Goal: Task Accomplishment & Management: Use online tool/utility

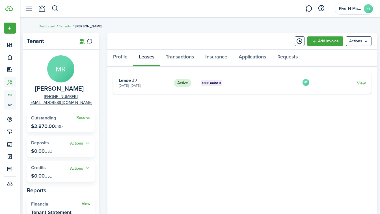
click at [328, 83] on card-footer "View" at bounding box center [342, 83] width 48 height 6
click at [364, 85] on link "View" at bounding box center [361, 83] width 9 height 6
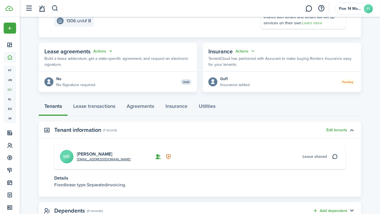
scroll to position [99, 0]
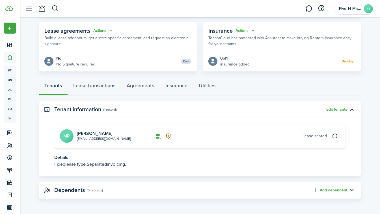
click at [322, 129] on card "[EMAIL_ADDRESS][DOMAIN_NAME] [PERSON_NAME] MR [PERSON_NAME] shared" at bounding box center [199, 136] width 291 height 25
click at [314, 136] on span "Lease shared" at bounding box center [315, 136] width 24 height 6
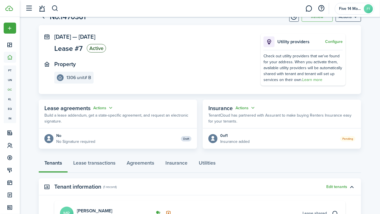
scroll to position [20, 0]
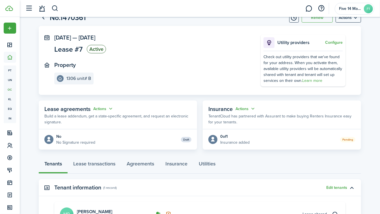
click at [113, 107] on button "Actions" at bounding box center [103, 109] width 20 height 7
click at [83, 119] on link "Edit" at bounding box center [90, 120] width 50 height 10
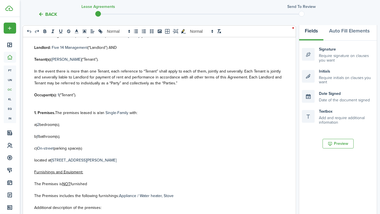
scroll to position [70, 0]
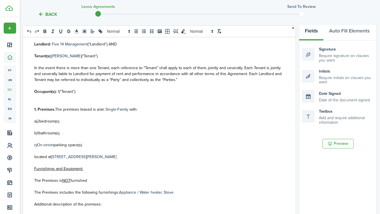
click at [53, 91] on p "Occupant(s): 1 (“Tenant”)." at bounding box center [159, 92] width 250 height 6
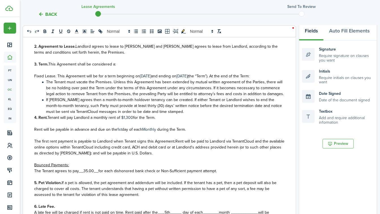
scroll to position [241, 0]
click at [133, 120] on span "for the Term." at bounding box center [144, 117] width 22 height 6
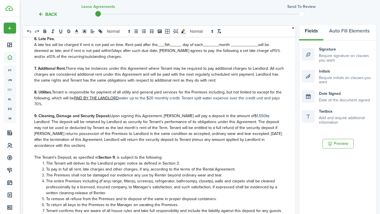
scroll to position [409, 0]
click at [122, 106] on p "8. Utilities. Tenant is responsible for payment of all utility and general yard…" at bounding box center [159, 98] width 250 height 18
click at [124, 103] on p "8. Utilities. Tenant is responsible for payment of all utility and general yard…" at bounding box center [159, 98] width 250 height 18
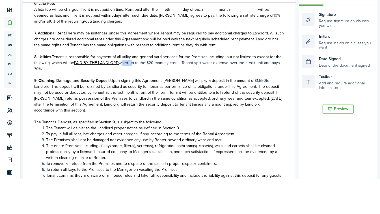
click at [132, 107] on p "8. Utilities. Tenant is responsible for payment of all utility and general yard…" at bounding box center [159, 98] width 250 height 18
click at [128, 107] on p "8. Utilities. Tenant is responsible for payment of all utility and general yard…" at bounding box center [159, 98] width 250 height 18
click at [129, 107] on p "8. Utilities. Tenant is responsible for payment of all utility and general yard…" at bounding box center [159, 98] width 250 height 18
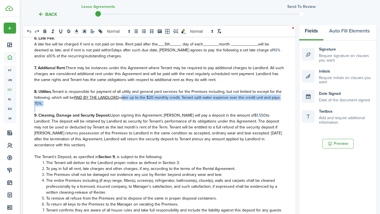
click at [76, 31] on line at bounding box center [76, 31] width 1 height 0
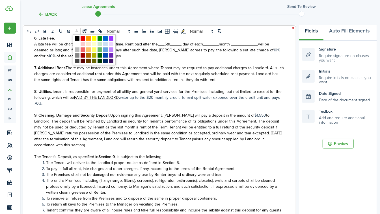
click at [75, 38] on span at bounding box center [77, 38] width 5 height 5
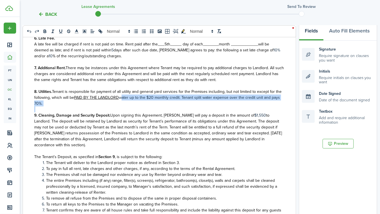
click at [75, 33] on line at bounding box center [76, 33] width 3 height 0
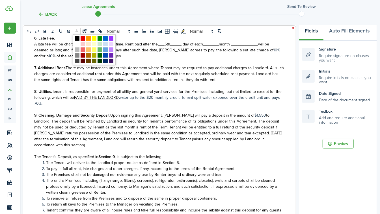
click at [75, 39] on span at bounding box center [77, 38] width 5 height 5
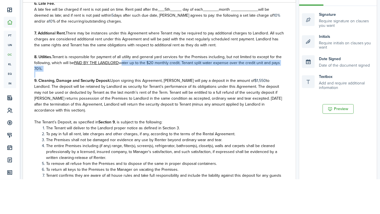
click at [125, 113] on p at bounding box center [159, 110] width 250 height 6
click at [190, 119] on span "Upon signing this Agreement, [PERSON_NAME] will pay a deposit in the amount of" at bounding box center [182, 116] width 144 height 6
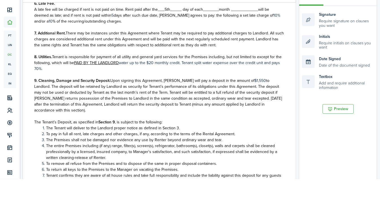
click at [194, 119] on span "Upon signing this Agreement, [PERSON_NAME] will pay a deposit in the amount of" at bounding box center [182, 116] width 144 height 6
click at [268, 123] on span "to Landlord. The deposit will be retained by Landlord as security for Tenant’s …" at bounding box center [158, 131] width 248 height 36
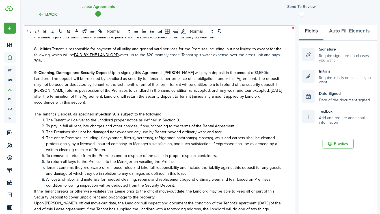
scroll to position [454, 0]
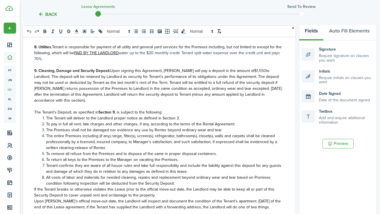
click at [239, 76] on p "9. Cleaning, Damage and Security Deposit. Upon signing this Agreement, [PERSON_…" at bounding box center [159, 86] width 250 height 36
click at [245, 109] on p at bounding box center [159, 107] width 250 height 6
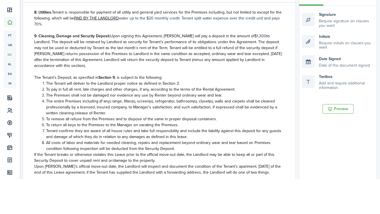
click at [246, 78] on span "to Landlord. The deposit will be retained by Landlord as security for Tenant’s …" at bounding box center [158, 86] width 248 height 36
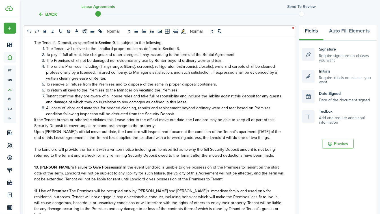
scroll to position [524, 0]
click at [46, 81] on span "The entire Premises including (if any) range, filter(s), screen(s), refrigerato…" at bounding box center [161, 72] width 231 height 18
click at [74, 80] on span "The entire Premises including (if any) range, filter(s), screen(s), refrigerato…" at bounding box center [161, 72] width 231 height 18
click at [74, 81] on span "The entire Premises including (if any) range, filter(s), screen(s), refrigerato…" at bounding box center [161, 72] width 231 height 18
click at [76, 80] on span "The entire Premises including (if any) range, filter(s), screen(s), refrigerato…" at bounding box center [161, 72] width 231 height 18
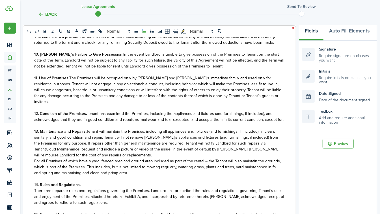
scroll to position [629, 0]
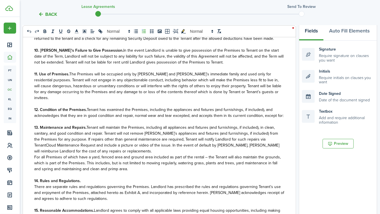
click at [145, 85] on span "The Premises will be occupied only by [PERSON_NAME] and [PERSON_NAME]’s immedia…" at bounding box center [157, 86] width 247 height 30
click at [150, 83] on span "The Premises will be occupied only by [PERSON_NAME] and [PERSON_NAME]’s immedia…" at bounding box center [157, 86] width 247 height 30
click at [150, 82] on span "The Premises will be occupied only by [PERSON_NAME] and [PERSON_NAME]’s immedia…" at bounding box center [157, 86] width 247 height 30
click at [153, 82] on span "The Premises will be occupied only by [PERSON_NAME] and [PERSON_NAME]’s immedia…" at bounding box center [157, 86] width 247 height 30
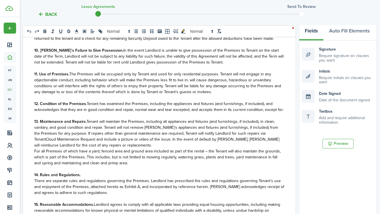
click at [212, 82] on span "The Premises will be occupied only by Tenant and used for only residential purp…" at bounding box center [157, 83] width 247 height 24
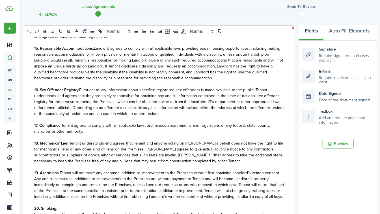
scroll to position [791, 0]
click at [230, 81] on p "15. Reasonable Accommodations. [PERSON_NAME] agrees to comply with all applicab…" at bounding box center [159, 63] width 250 height 36
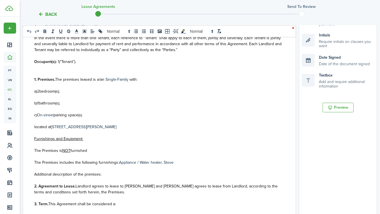
scroll to position [62, 0]
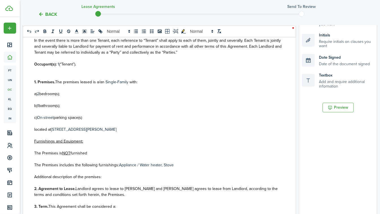
click at [59, 65] on span "(“Tenant”)." at bounding box center [67, 64] width 17 height 6
click at [97, 69] on p at bounding box center [159, 70] width 250 height 6
click at [104, 70] on p at bounding box center [159, 70] width 250 height 6
click at [87, 65] on p "Occupant(s): 1 (“Tenant”)." at bounding box center [159, 64] width 250 height 6
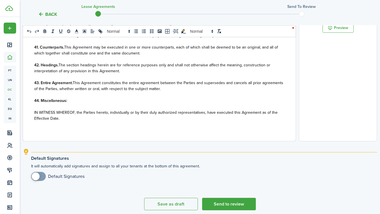
scroll to position [203, 0]
click at [221, 135] on div "State of CA LEASE AGREEMENT ___________________ This Lease Agreement (this “Agr…" at bounding box center [159, 30] width 273 height 222
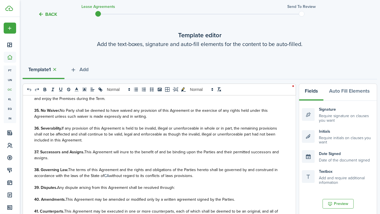
scroll to position [25, 0]
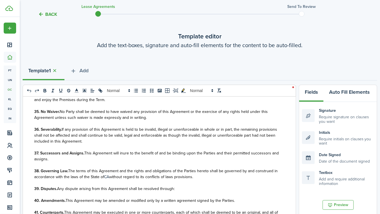
click at [358, 92] on button "Auto Fill Elements" at bounding box center [350, 93] width 52 height 17
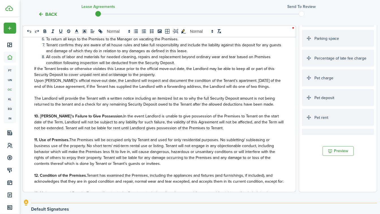
scroll to position [0, 0]
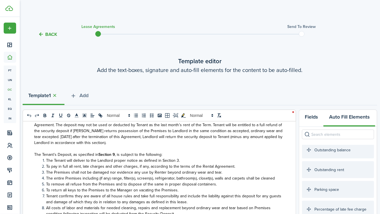
click at [313, 119] on button "Fields" at bounding box center [311, 118] width 24 height 17
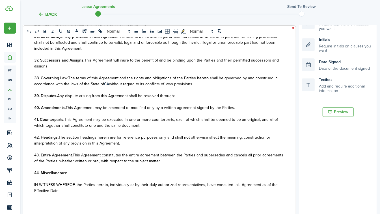
scroll to position [130, 0]
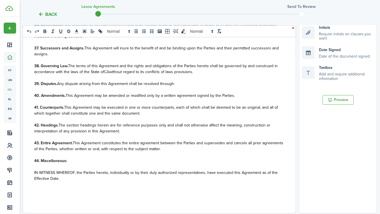
click at [166, 196] on div "State of CA LEASE AGREEMENT ___________________ This Lease Agreement (this “Agr…" at bounding box center [159, 103] width 273 height 222
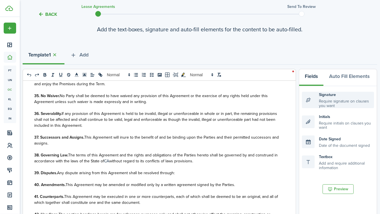
click at [333, 96] on div "Signature Require signature on clauses you want" at bounding box center [338, 100] width 72 height 16
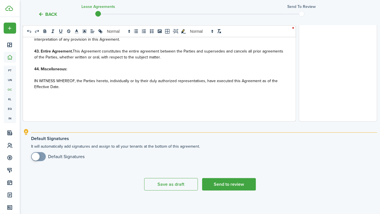
scroll to position [225, 0]
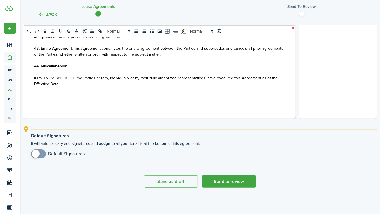
click at [226, 106] on div "State of CA LEASE AGREEMENT ___________________ This Lease Agreement (this “Agr…" at bounding box center [159, 8] width 273 height 222
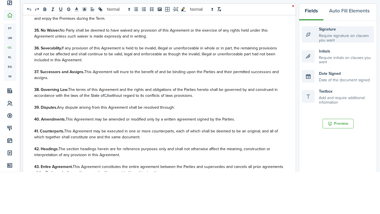
click at [331, 75] on div "Signature Require signature on clauses you want" at bounding box center [338, 76] width 72 height 16
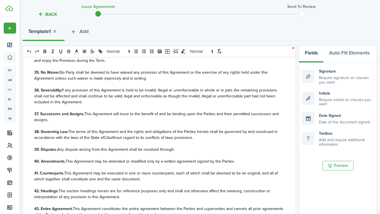
click at [28, 130] on div "State of CA LEASE AGREEMENT ___________________ This Lease Agreement (this “Agr…" at bounding box center [159, 168] width 273 height 222
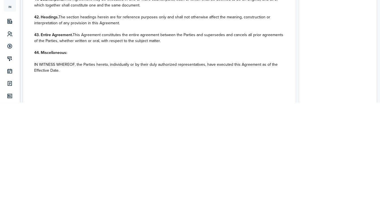
scroll to position [127, 0]
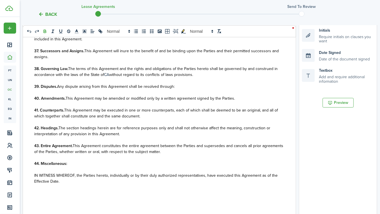
click at [237, 198] on div "State of CA LEASE AGREEMENT ___________________ This Lease Agreement (this “Agr…" at bounding box center [159, 105] width 273 height 222
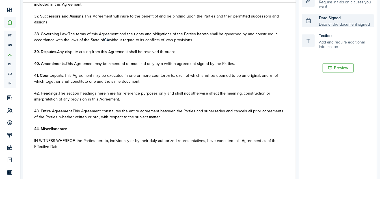
click at [332, 51] on div "Date Signed Date of the document signed" at bounding box center [338, 55] width 72 height 13
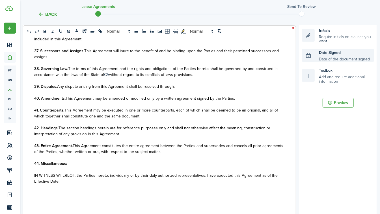
click at [310, 49] on div "Date Signed Date of the document signed" at bounding box center [338, 55] width 72 height 13
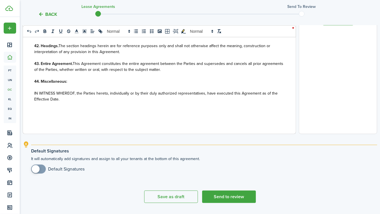
click at [206, 120] on div "State of CA LEASE AGREEMENT ___________________ This Lease Agreement (this “Agr…" at bounding box center [159, 23] width 273 height 222
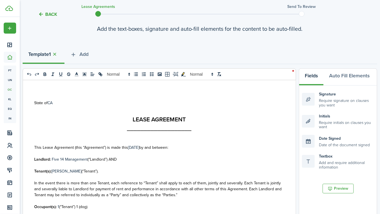
scroll to position [0, 0]
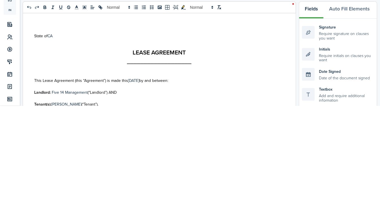
click at [34, 184] on p at bounding box center [159, 183] width 250 height 6
click at [306, 141] on div "Signature Require signature on clauses you want" at bounding box center [338, 141] width 72 height 16
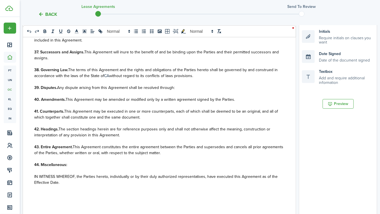
scroll to position [126, 0]
click at [343, 102] on button "Preview" at bounding box center [338, 105] width 31 height 10
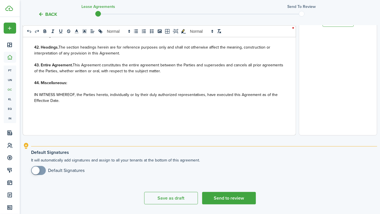
scroll to position [225, 0]
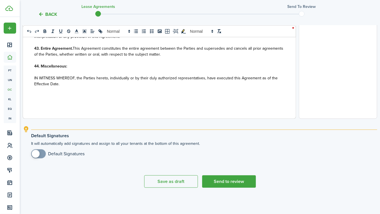
click at [240, 104] on div "State of CA LEASE AGREEMENT ___________________ This Lease Agreement (this “Agr…" at bounding box center [159, 8] width 273 height 222
checkbox input "true"
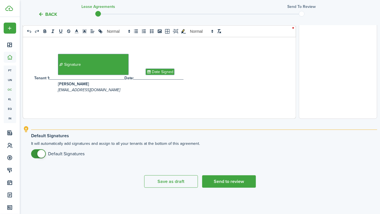
click at [234, 180] on button "Send to review" at bounding box center [229, 182] width 54 height 12
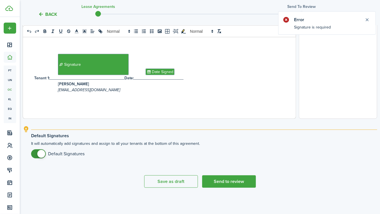
click at [369, 20] on button "Close notify" at bounding box center [367, 20] width 8 height 8
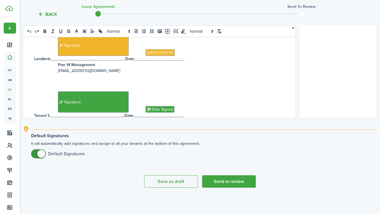
scroll to position [1408, 0]
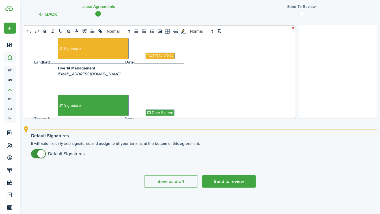
click at [67, 59] on span "Signature" at bounding box center [93, 48] width 71 height 21
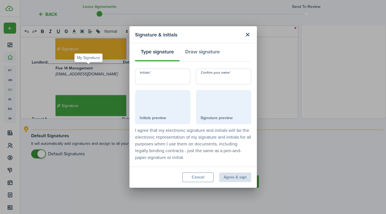
click at [206, 105] on div at bounding box center [223, 103] width 46 height 21
click at [217, 103] on div at bounding box center [223, 103] width 46 height 21
click at [206, 78] on input "Confirm your name" at bounding box center [223, 77] width 55 height 16
click at [197, 50] on button "Draw signature" at bounding box center [202, 53] width 46 height 17
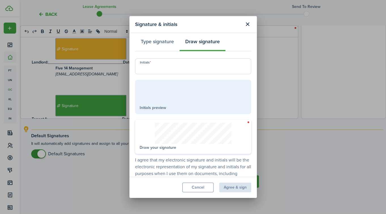
click at [165, 66] on input "Initials" at bounding box center [193, 67] width 116 height 16
type input "TH"
click at [232, 126] on button "Clear" at bounding box center [239, 125] width 15 height 5
click at [233, 189] on button "Agree & sign" at bounding box center [235, 188] width 32 height 10
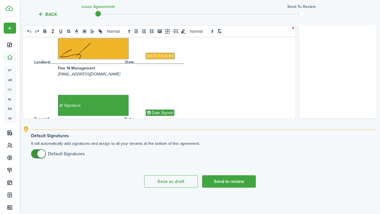
click at [231, 183] on button "Send to review" at bounding box center [229, 182] width 54 height 12
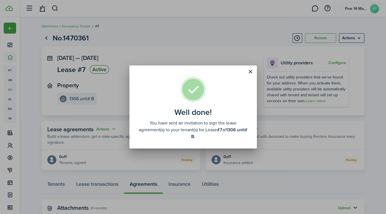
click at [250, 70] on button "Close modal" at bounding box center [251, 72] width 10 height 10
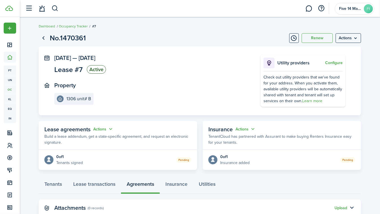
click at [71, 162] on p "Tenants signed" at bounding box center [69, 163] width 27 height 6
click at [102, 129] on button "Actions" at bounding box center [103, 129] width 20 height 7
click at [95, 139] on link "Edit" at bounding box center [90, 140] width 50 height 10
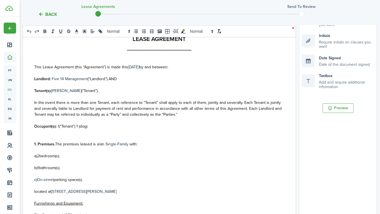
scroll to position [121, 0]
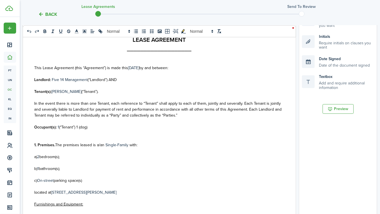
click at [344, 104] on button "Preview" at bounding box center [338, 109] width 31 height 10
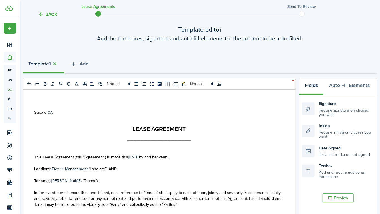
scroll to position [0, 0]
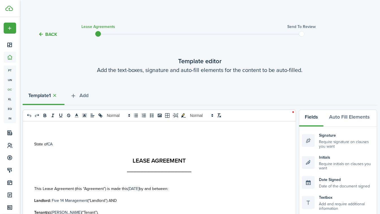
click at [10, 148] on icon at bounding box center [10, 146] width 6 height 6
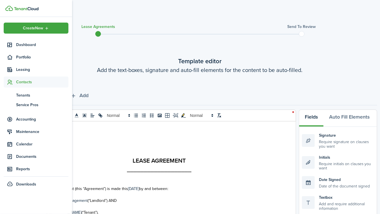
click at [27, 96] on span "Tenants" at bounding box center [42, 95] width 52 height 6
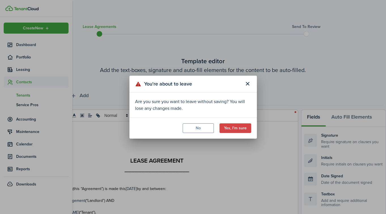
click at [235, 129] on button "Yes, I'm sure" at bounding box center [235, 129] width 32 height 10
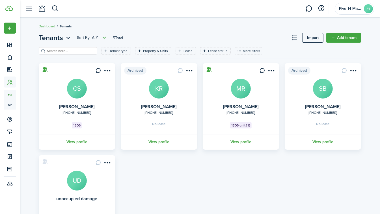
click at [77, 143] on link "View profile" at bounding box center [77, 142] width 78 height 16
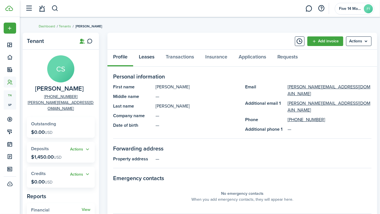
click at [149, 60] on link "Leases" at bounding box center [146, 58] width 27 height 17
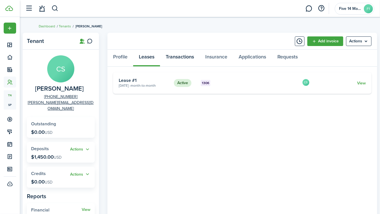
click at [179, 55] on link "Transactions" at bounding box center [180, 58] width 40 height 17
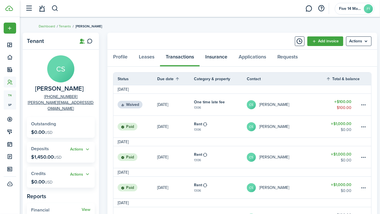
click at [219, 54] on link "Insurance" at bounding box center [216, 58] width 33 height 17
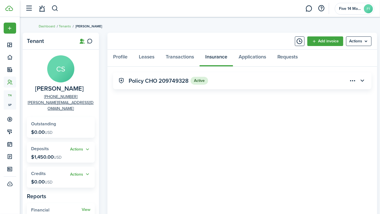
click at [363, 84] on button "button" at bounding box center [363, 81] width 10 height 10
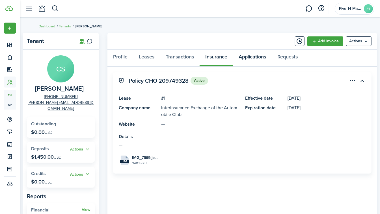
click at [252, 51] on link "Applications" at bounding box center [252, 58] width 39 height 17
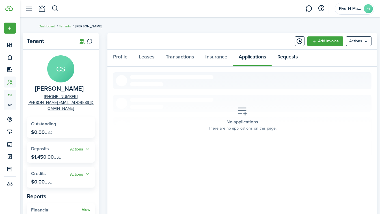
click at [291, 56] on link "Requests" at bounding box center [288, 58] width 32 height 17
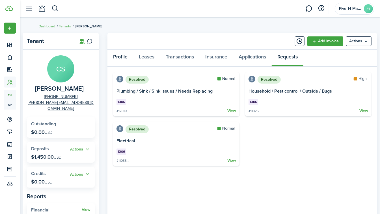
click at [121, 57] on link "Profile" at bounding box center [120, 58] width 26 height 17
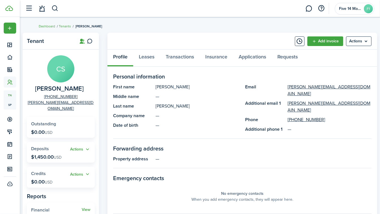
click at [62, 27] on link "Tenants" at bounding box center [65, 26] width 12 height 5
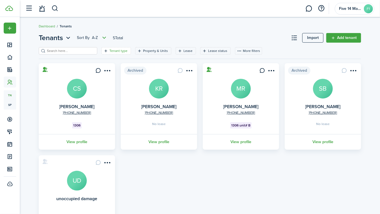
click at [110, 51] on filter-tag-label "Tenant type" at bounding box center [118, 50] width 18 height 5
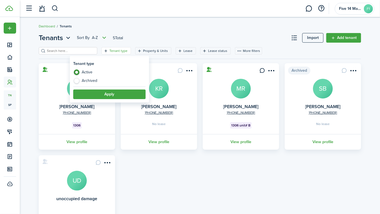
click at [105, 93] on button "Apply" at bounding box center [109, 95] width 72 height 10
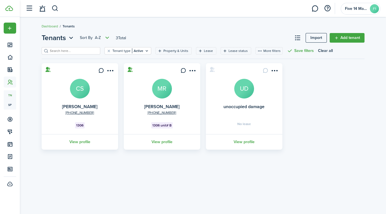
click at [164, 146] on link "View profile" at bounding box center [162, 142] width 78 height 16
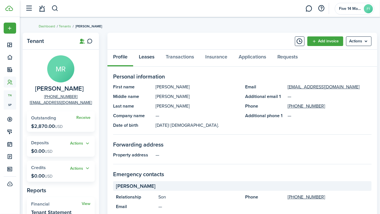
click at [145, 56] on link "Leases" at bounding box center [146, 58] width 27 height 17
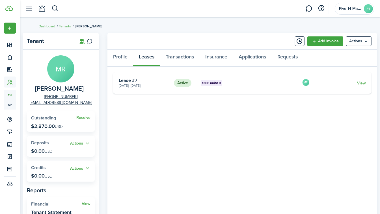
click at [357, 83] on link "View" at bounding box center [361, 83] width 9 height 6
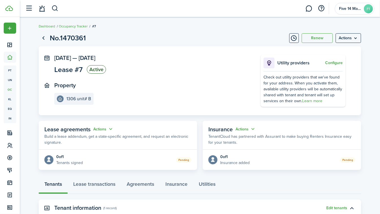
scroll to position [99, 0]
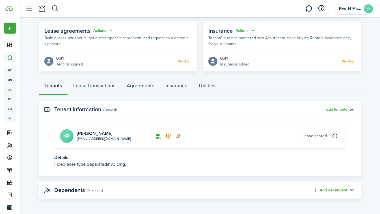
click at [337, 110] on button "Edit tenants" at bounding box center [336, 109] width 21 height 5
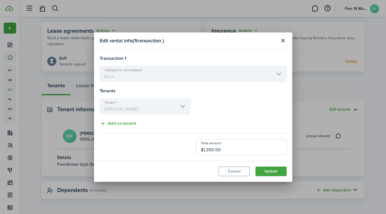
click at [284, 40] on button "Close modal" at bounding box center [283, 41] width 10 height 10
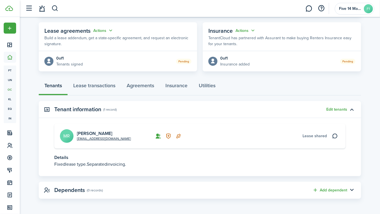
click at [109, 162] on p "Fixed lease type. Separated invoicing." at bounding box center [199, 164] width 291 height 7
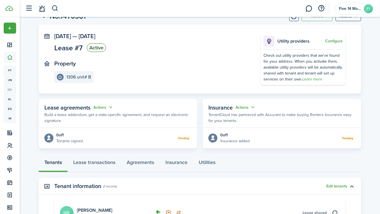
scroll to position [0, 0]
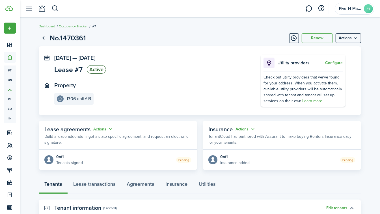
click at [356, 38] on menu-btn "Actions" at bounding box center [348, 38] width 25 height 10
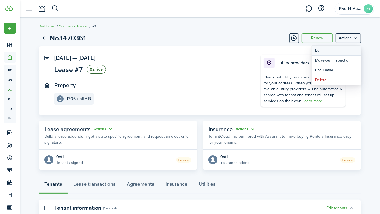
click at [350, 51] on button "Edit" at bounding box center [337, 51] width 50 height 10
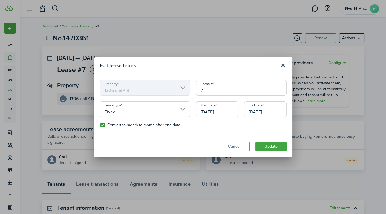
click at [180, 111] on input "Fixed" at bounding box center [145, 110] width 91 height 16
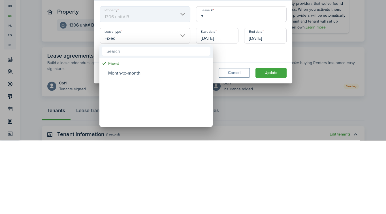
click at [275, 128] on div at bounding box center [193, 107] width 476 height 305
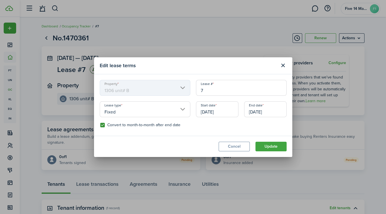
click at [282, 69] on button "Close modal" at bounding box center [283, 66] width 10 height 10
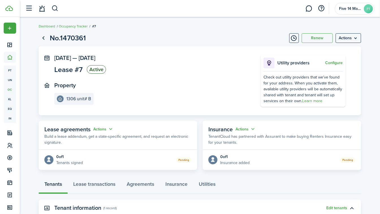
click at [42, 37] on link "Go back" at bounding box center [44, 38] width 10 height 10
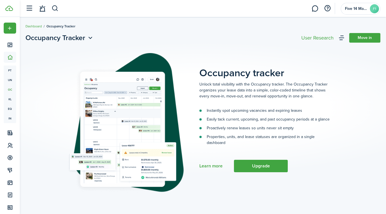
click at [35, 27] on link "Dashboard" at bounding box center [33, 26] width 16 height 5
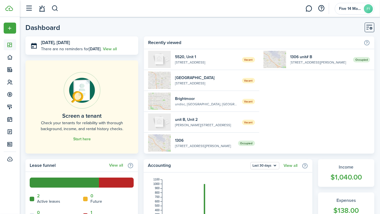
click at [9, 87] on span "Contacts" at bounding box center [10, 82] width 12 height 11
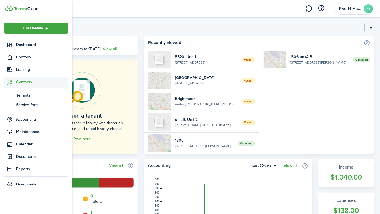
click at [27, 97] on span "Tenants" at bounding box center [42, 95] width 52 height 6
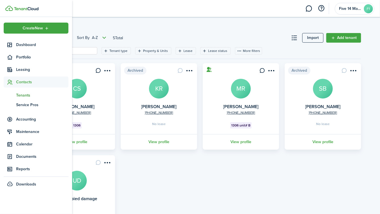
click at [243, 144] on link "View profile" at bounding box center [241, 142] width 78 height 16
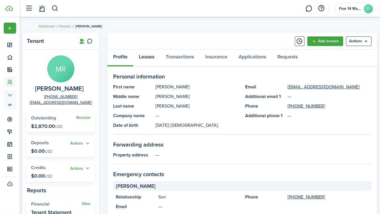
click at [150, 55] on link "Leases" at bounding box center [146, 58] width 27 height 17
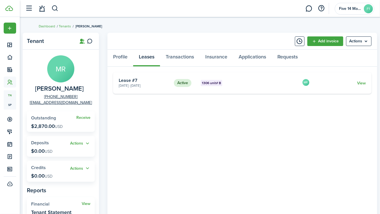
click at [363, 85] on link "View" at bounding box center [361, 83] width 9 height 6
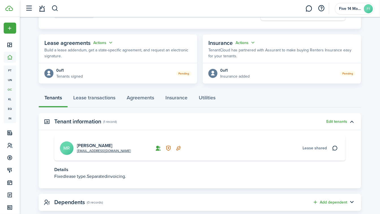
scroll to position [99, 0]
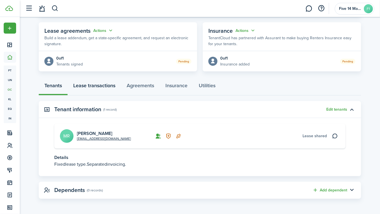
click at [102, 87] on link "Lease transactions" at bounding box center [94, 87] width 53 height 17
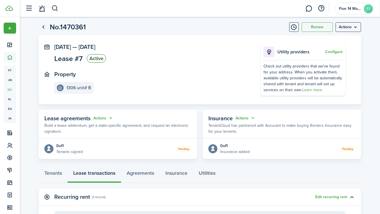
scroll to position [146, 0]
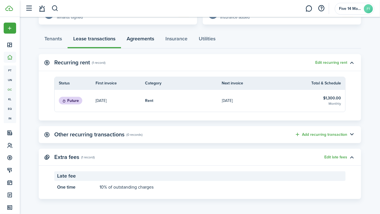
click at [144, 42] on link "Agreements" at bounding box center [140, 40] width 39 height 17
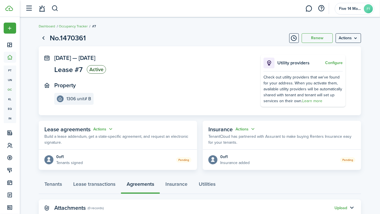
scroll to position [18, 0]
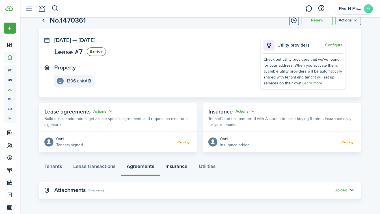
click at [176, 167] on link "Insurance" at bounding box center [176, 168] width 33 height 17
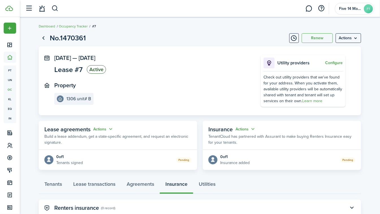
scroll to position [18, 0]
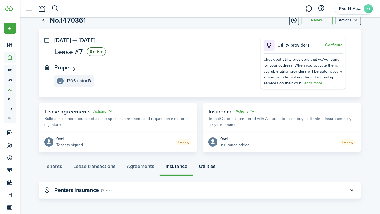
click at [210, 169] on link "Utilities" at bounding box center [207, 168] width 28 height 17
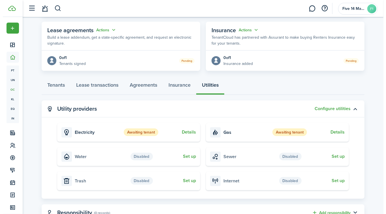
scroll to position [122, 0]
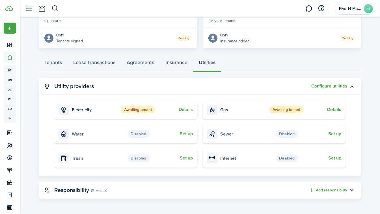
click at [334, 110] on button "Details" at bounding box center [334, 109] width 14 height 5
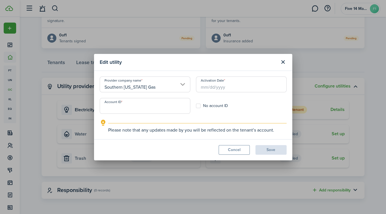
click at [178, 85] on input "Southern [US_STATE] Gas" at bounding box center [145, 85] width 91 height 16
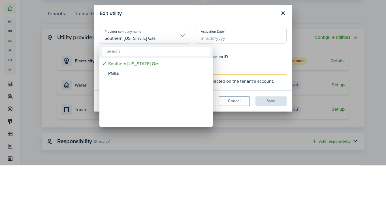
click at [111, 126] on div "PG&E" at bounding box center [158, 123] width 100 height 10
type input "PG&E"
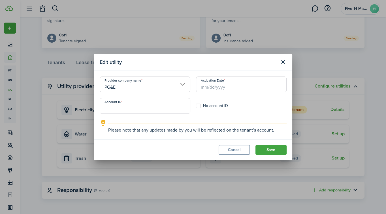
click at [274, 150] on button "Save" at bounding box center [270, 150] width 31 height 10
click at [281, 62] on button "Close modal" at bounding box center [283, 62] width 10 height 10
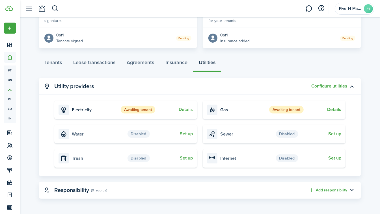
click at [334, 86] on button "Configure utilities" at bounding box center [329, 86] width 36 height 5
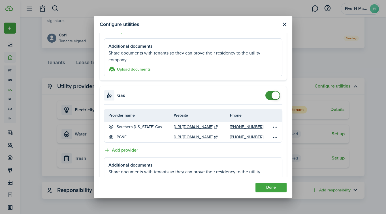
scroll to position [74, 0]
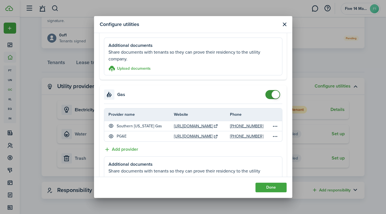
click at [271, 126] on table-menu-btn-icon "Open menu" at bounding box center [274, 126] width 7 height 7
click at [248, 138] on button "Hide provider" at bounding box center [248, 137] width 50 height 10
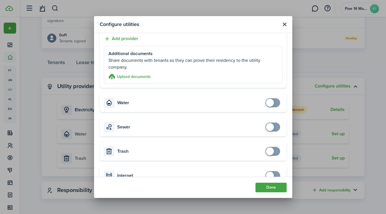
scroll to position [197, 0]
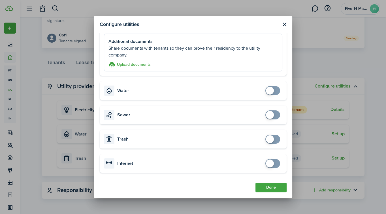
checkbox input "true"
click at [268, 162] on span at bounding box center [270, 164] width 8 height 8
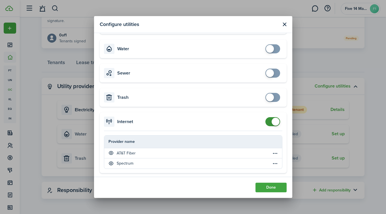
click at [267, 188] on button "Done" at bounding box center [270, 188] width 31 height 10
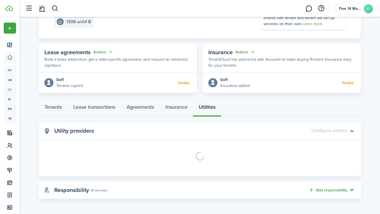
scroll to position [122, 0]
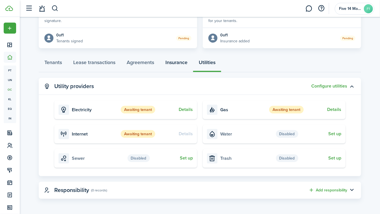
click at [182, 61] on link "Insurance" at bounding box center [176, 63] width 33 height 17
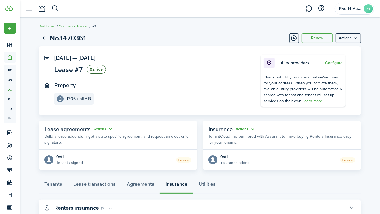
scroll to position [18, 0]
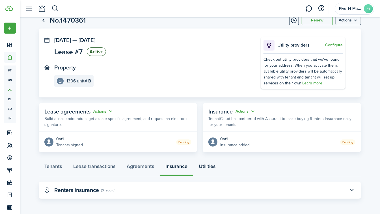
click at [208, 169] on link "Utilities" at bounding box center [207, 168] width 28 height 17
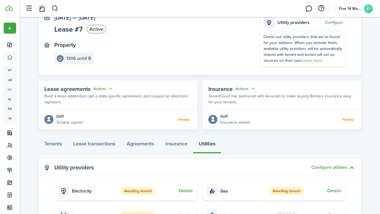
scroll to position [122, 0]
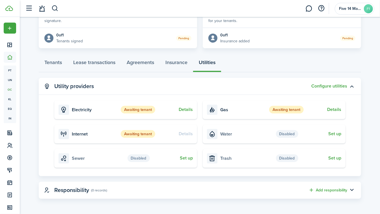
click at [349, 191] on button "button" at bounding box center [352, 191] width 10 height 10
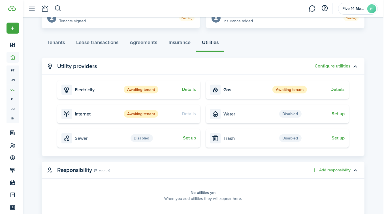
scroll to position [159, 0]
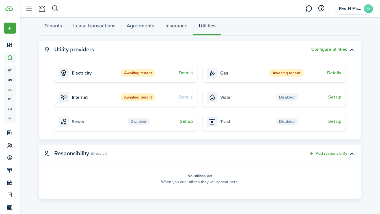
click at [329, 155] on button "Add responsibility" at bounding box center [328, 153] width 39 height 7
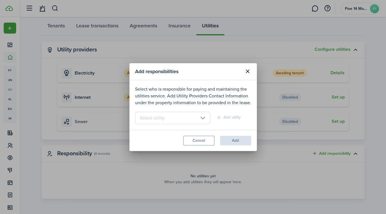
click at [205, 118] on input "text" at bounding box center [173, 118] width 76 height 12
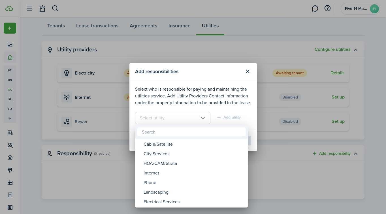
click at [168, 195] on div "Landscaping" at bounding box center [193, 193] width 100 height 10
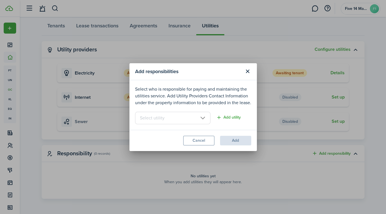
type input "Landscaping"
click at [230, 120] on button "Add utility" at bounding box center [228, 118] width 25 height 7
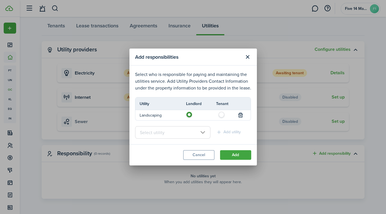
click at [224, 117] on td at bounding box center [211, 115] width 51 height 9
click at [221, 115] on label at bounding box center [223, 113] width 10 height 3
radio input "false"
radio input "true"
click at [238, 153] on button "Add" at bounding box center [235, 155] width 31 height 10
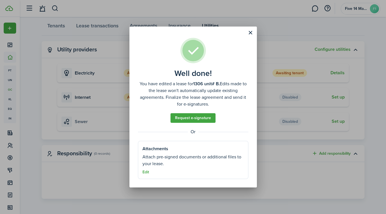
click at [196, 119] on link "Request e-signature" at bounding box center [192, 118] width 45 height 10
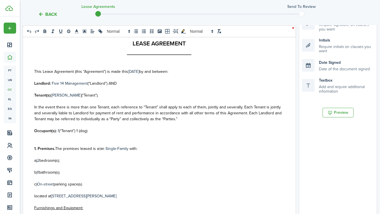
click at [42, 12] on button "Back" at bounding box center [47, 14] width 19 height 6
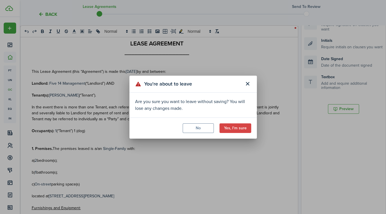
click at [235, 127] on button "Yes, I'm sure" at bounding box center [235, 129] width 32 height 10
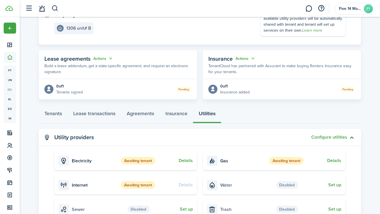
scroll to position [157, 0]
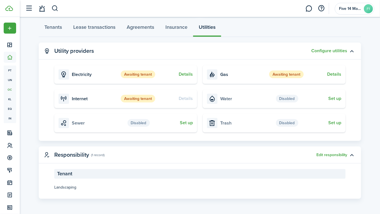
click at [322, 157] on button "Edit responsibility" at bounding box center [332, 155] width 31 height 5
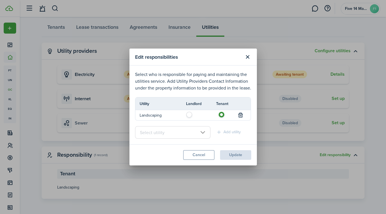
click at [199, 132] on input "text" at bounding box center [173, 132] width 76 height 12
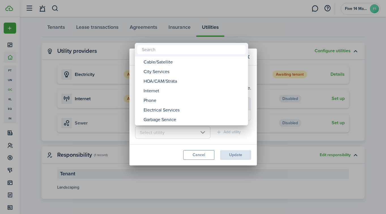
click at [194, 157] on div at bounding box center [193, 107] width 476 height 305
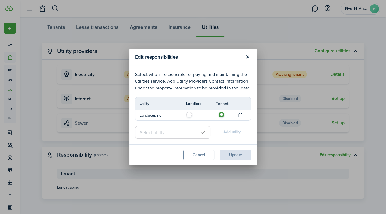
click at [246, 57] on button "Close modal" at bounding box center [248, 57] width 10 height 10
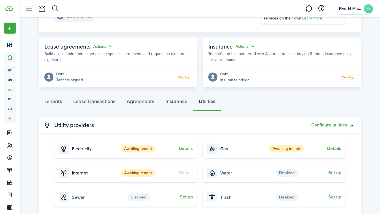
scroll to position [79, 0]
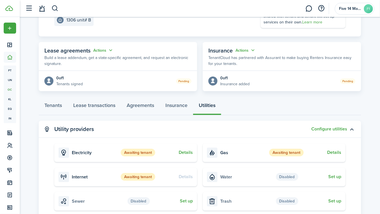
click at [137, 152] on status "Awaiting tenant" at bounding box center [138, 153] width 35 height 8
click at [83, 153] on card-title "Electricity" at bounding box center [84, 152] width 25 height 5
click at [184, 153] on button "Details" at bounding box center [186, 152] width 14 height 5
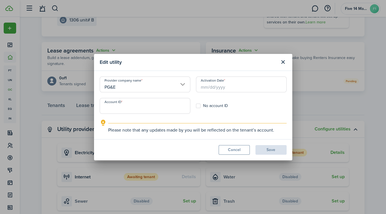
click at [284, 62] on button "Close modal" at bounding box center [283, 62] width 10 height 10
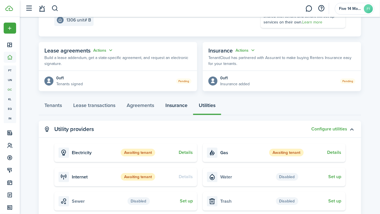
click at [173, 107] on link "Insurance" at bounding box center [176, 106] width 33 height 17
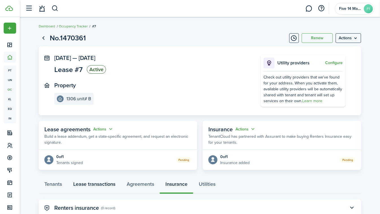
click at [93, 190] on link "Lease transactions" at bounding box center [94, 185] width 53 height 17
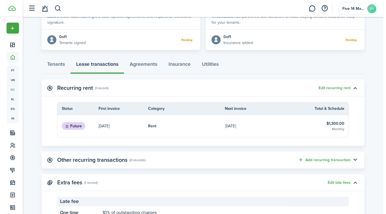
scroll to position [146, 0]
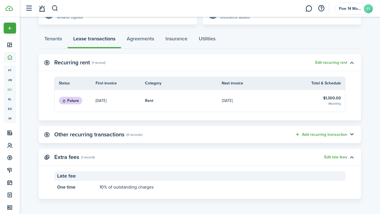
click at [330, 64] on button "Edit recurring rent" at bounding box center [331, 63] width 32 height 5
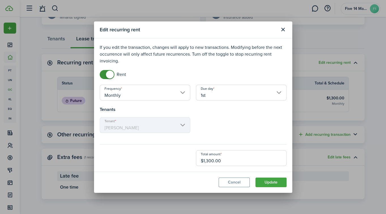
click at [180, 95] on input "Monthly" at bounding box center [145, 93] width 91 height 16
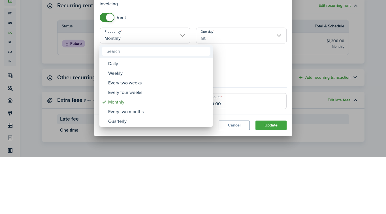
click at [261, 126] on div at bounding box center [193, 107] width 476 height 305
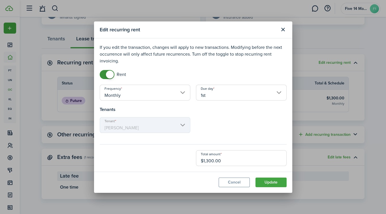
click at [283, 28] on button "Close modal" at bounding box center [283, 30] width 10 height 10
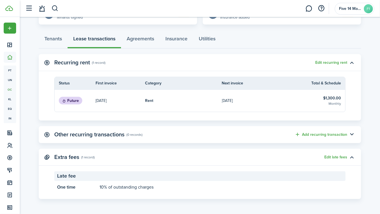
click at [346, 134] on button "Add recurring transaction" at bounding box center [321, 135] width 53 height 7
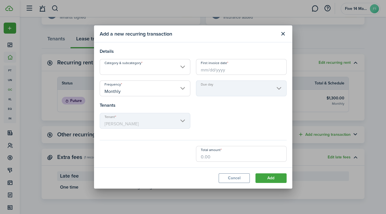
click at [281, 34] on button "Close modal" at bounding box center [283, 34] width 10 height 10
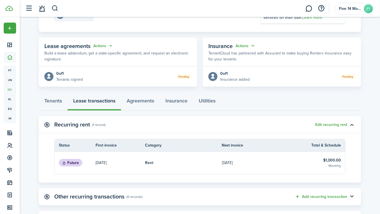
scroll to position [76, 0]
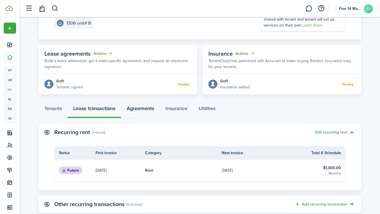
click at [146, 110] on link "Agreements" at bounding box center [140, 110] width 39 height 17
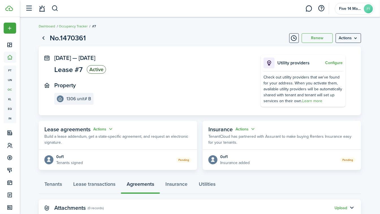
scroll to position [18, 0]
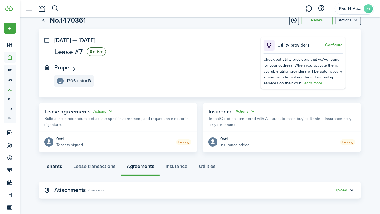
click at [58, 169] on link "Tenants" at bounding box center [53, 168] width 29 height 17
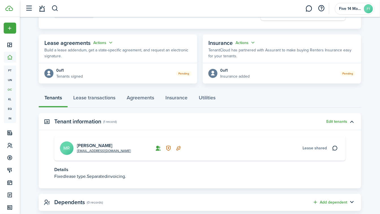
scroll to position [99, 0]
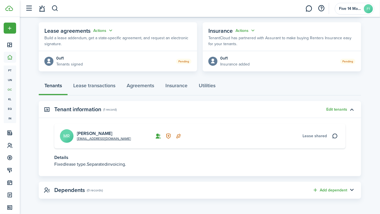
click at [336, 138] on icon at bounding box center [335, 137] width 6 height 6
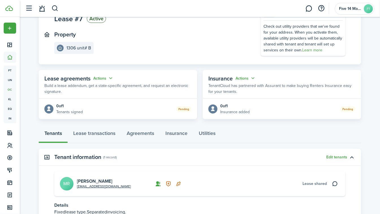
scroll to position [99, 0]
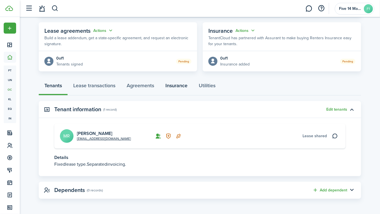
click at [184, 83] on link "Insurance" at bounding box center [176, 87] width 33 height 17
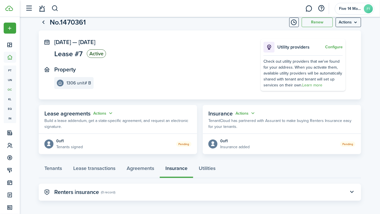
scroll to position [18, 0]
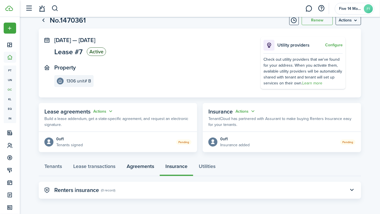
click at [147, 167] on link "Agreements" at bounding box center [140, 168] width 39 height 17
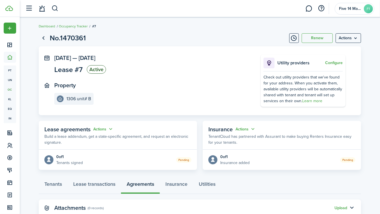
scroll to position [18, 0]
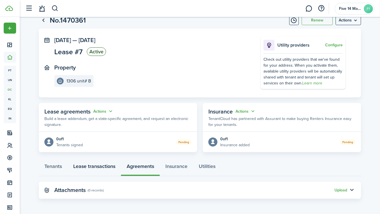
click at [98, 172] on link "Lease transactions" at bounding box center [94, 168] width 53 height 17
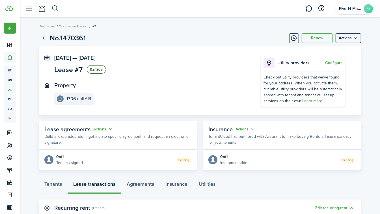
click at [187, 158] on status "Pending" at bounding box center [183, 160] width 15 height 5
click at [355, 39] on menu-btn "Actions" at bounding box center [348, 38] width 25 height 10
click at [378, 49] on lease-view "No.1470361 Renew Actions [DATE] — [DATE] Lease #7 Active Property 1306 unit# B …" at bounding box center [200, 189] width 360 height 318
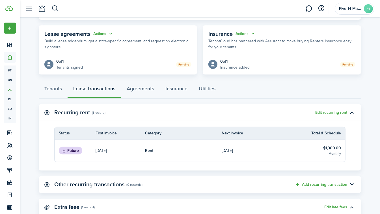
scroll to position [95, 0]
click at [141, 92] on link "Agreements" at bounding box center [140, 90] width 39 height 17
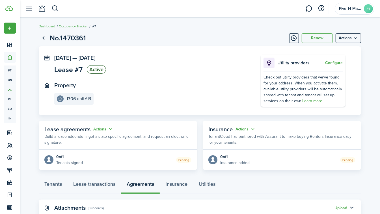
scroll to position [18, 0]
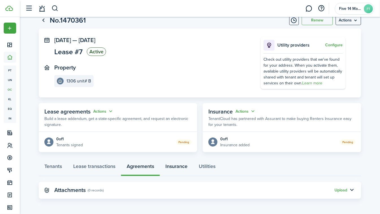
click at [178, 171] on link "Insurance" at bounding box center [176, 168] width 33 height 17
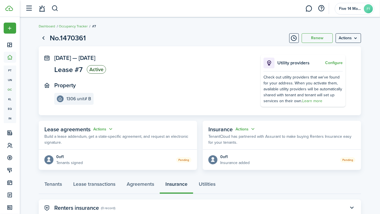
scroll to position [18, 0]
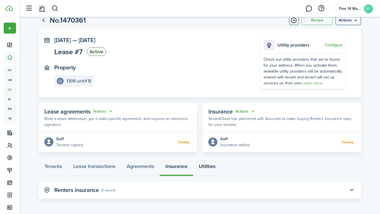
click at [210, 164] on link "Utilities" at bounding box center [207, 168] width 28 height 17
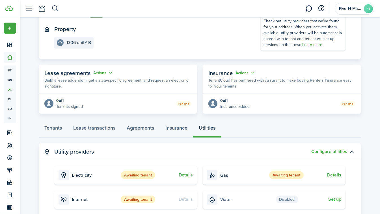
scroll to position [56, 0]
click at [55, 128] on link "Tenants" at bounding box center [53, 129] width 29 height 17
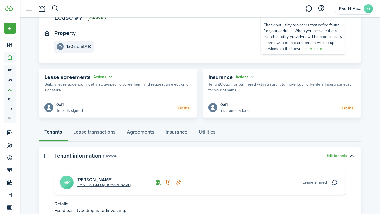
scroll to position [99, 0]
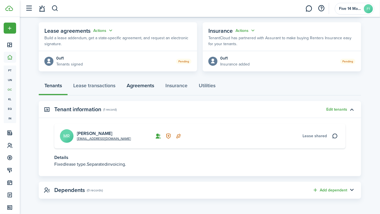
click at [139, 87] on link "Agreements" at bounding box center [140, 87] width 39 height 17
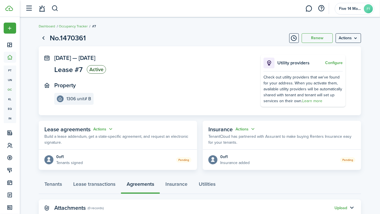
scroll to position [18, 0]
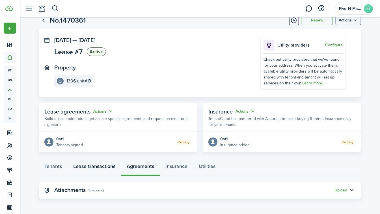
click at [91, 167] on link "Lease transactions" at bounding box center [94, 168] width 53 height 17
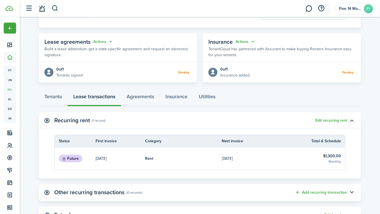
scroll to position [87, 0]
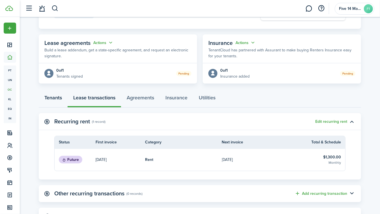
click at [51, 95] on link "Tenants" at bounding box center [53, 99] width 29 height 17
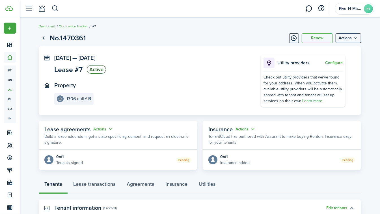
click at [70, 25] on link "Occupancy Tracker" at bounding box center [73, 26] width 29 height 5
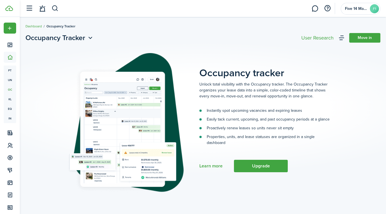
click at [31, 24] on link "Dashboard" at bounding box center [33, 26] width 16 height 5
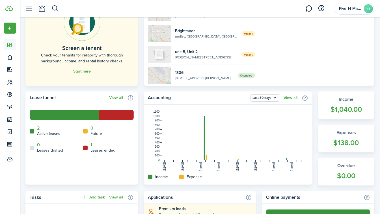
scroll to position [68, 0]
click at [37, 128] on link "2" at bounding box center [38, 128] width 3 height 5
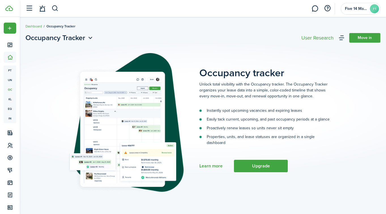
click at [40, 26] on link "Dashboard" at bounding box center [33, 26] width 16 height 5
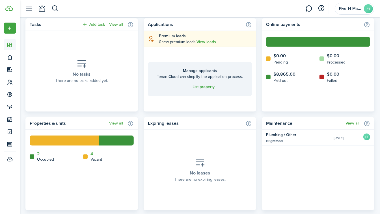
scroll to position [240, 0]
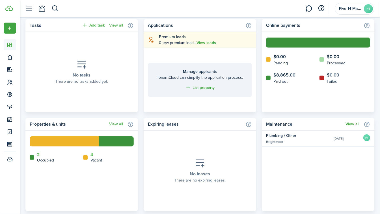
click at [10, 84] on icon at bounding box center [10, 82] width 6 height 6
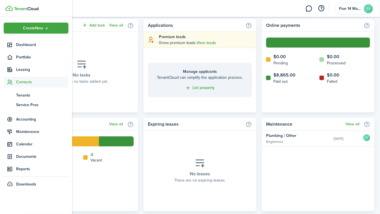
click at [28, 96] on span "Tenants" at bounding box center [42, 95] width 52 height 6
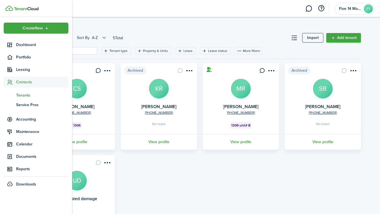
click at [149, 169] on div "[PHONE_NUMBER] [PERSON_NAME] CS 1306 View profile Archived [PHONE_NUMBER] [PERS…" at bounding box center [200, 151] width 328 height 176
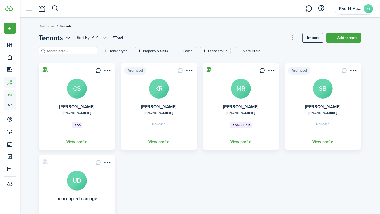
click at [76, 146] on link "View profile" at bounding box center [77, 142] width 78 height 16
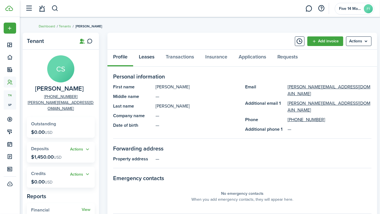
click at [144, 57] on link "Leases" at bounding box center [146, 58] width 27 height 17
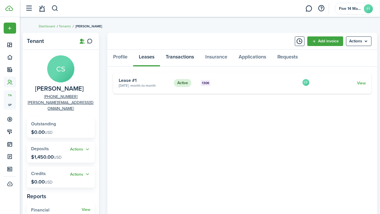
click at [187, 59] on link "Transactions" at bounding box center [180, 58] width 40 height 17
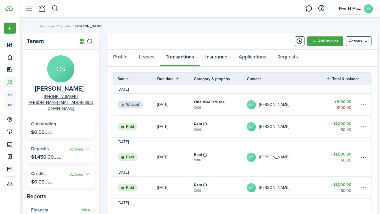
click at [224, 52] on link "Insurance" at bounding box center [216, 58] width 33 height 17
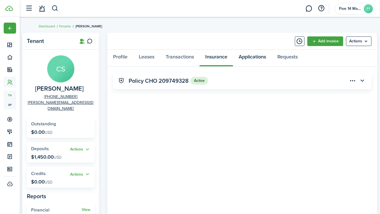
click at [254, 56] on link "Applications" at bounding box center [252, 58] width 39 height 17
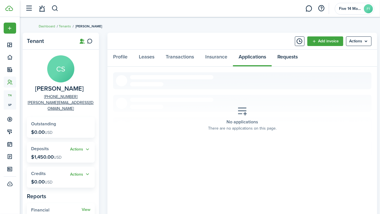
click at [288, 56] on link "Requests" at bounding box center [288, 58] width 32 height 17
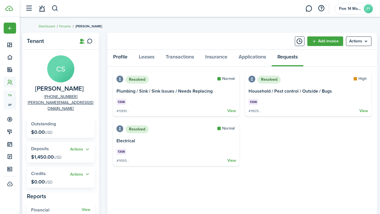
click at [121, 54] on link "Profile" at bounding box center [120, 58] width 26 height 17
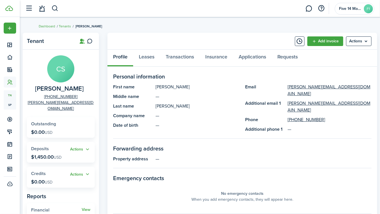
click at [69, 25] on link "Tenants" at bounding box center [65, 26] width 12 height 5
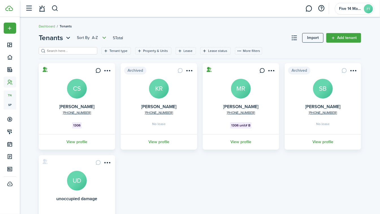
click at [246, 141] on link "View profile" at bounding box center [241, 142] width 78 height 16
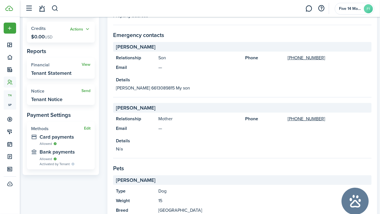
scroll to position [140, 0]
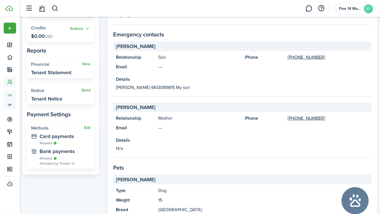
click at [86, 129] on button "Edit" at bounding box center [87, 128] width 7 height 5
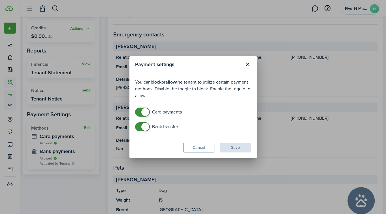
click at [246, 64] on button "Close modal" at bounding box center [248, 65] width 10 height 10
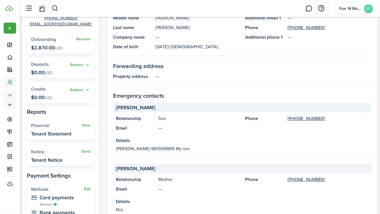
scroll to position [78, 0]
click at [85, 124] on link "View" at bounding box center [86, 126] width 9 height 5
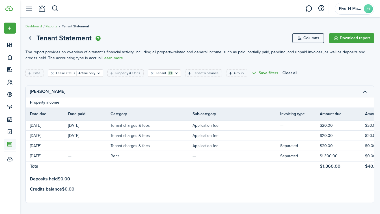
click at [30, 40] on link "Go back" at bounding box center [30, 38] width 10 height 10
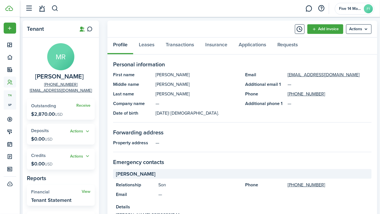
scroll to position [12, 0]
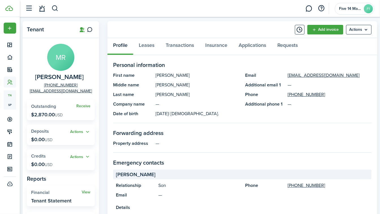
click at [87, 155] on button "Actions" at bounding box center [80, 157] width 20 height 7
click at [143, 117] on panel-main-title "Date of birth" at bounding box center [133, 114] width 40 height 7
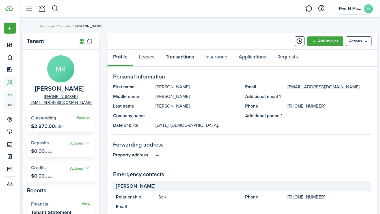
click at [181, 51] on link "Transactions" at bounding box center [180, 58] width 40 height 17
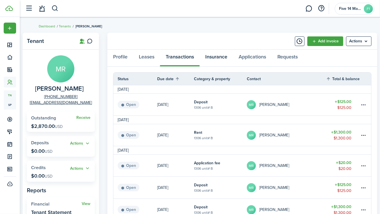
click at [226, 57] on link "Insurance" at bounding box center [216, 58] width 33 height 17
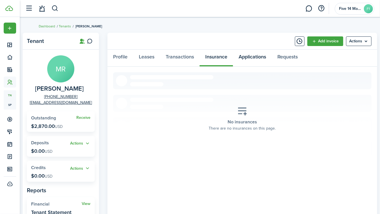
click at [262, 63] on link "Applications" at bounding box center [252, 58] width 39 height 17
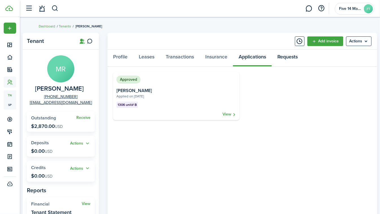
click at [299, 62] on link "Requests" at bounding box center [288, 58] width 32 height 17
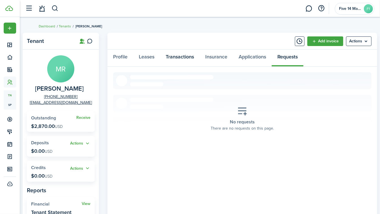
click at [180, 57] on link "Transactions" at bounding box center [180, 58] width 40 height 17
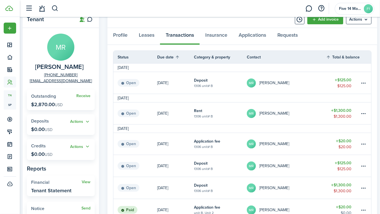
scroll to position [21, 0]
click at [192, 13] on header-wrapper "Five 14 Management F1" at bounding box center [199, 8] width 352 height 17
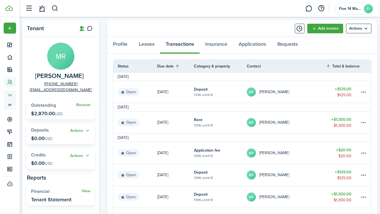
scroll to position [0, 0]
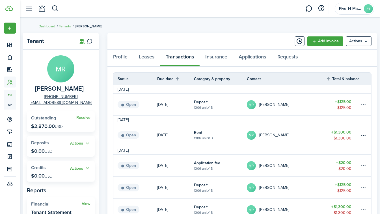
click at [87, 43] on link at bounding box center [90, 41] width 10 height 10
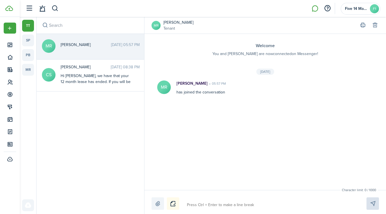
click at [31, 71] on link "mr" at bounding box center [28, 70] width 12 height 12
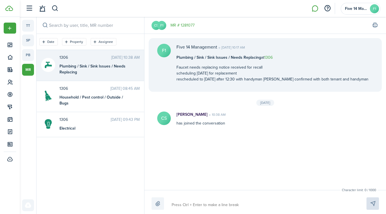
click at [34, 54] on link "pb" at bounding box center [28, 55] width 12 height 12
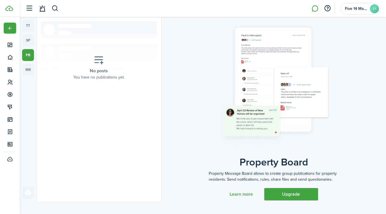
click at [30, 42] on link "sp" at bounding box center [28, 41] width 12 height 12
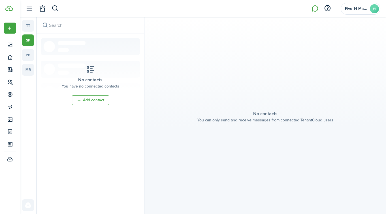
click at [32, 30] on link "tt" at bounding box center [28, 26] width 12 height 12
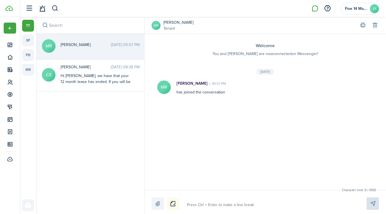
click at [30, 10] on button "button" at bounding box center [29, 8] width 11 height 11
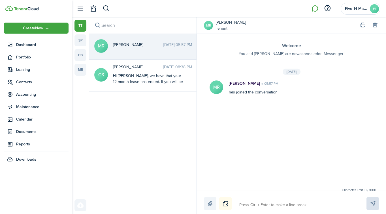
click at [12, 107] on icon at bounding box center [10, 107] width 6 height 6
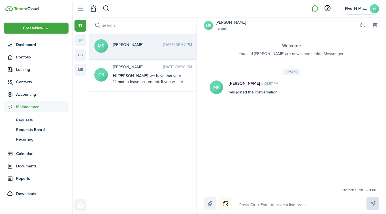
click at [9, 154] on icon at bounding box center [10, 154] width 6 height 6
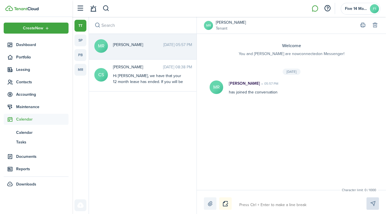
click at [26, 133] on span "Calendar" at bounding box center [42, 133] width 52 height 6
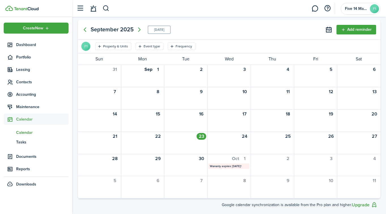
click at [223, 167] on mbsc-calendar-label "Warranty expires [DATE]!" at bounding box center [228, 166] width 41 height 5
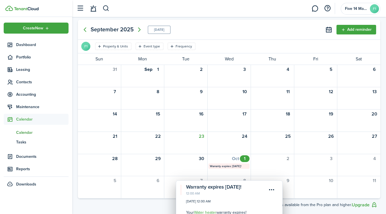
click at [268, 189] on menu-btn-icon "Open menu" at bounding box center [272, 190] width 10 height 10
click at [13, 59] on sidebar-link-icon at bounding box center [10, 57] width 12 height 6
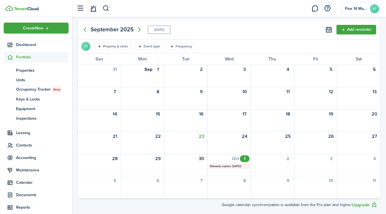
click at [16, 47] on sidebar-link-icon at bounding box center [10, 45] width 12 height 6
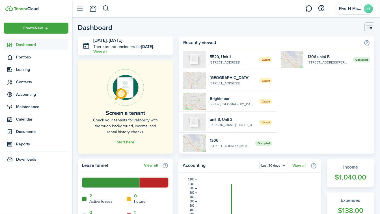
click at [11, 59] on icon at bounding box center [10, 58] width 6 height 6
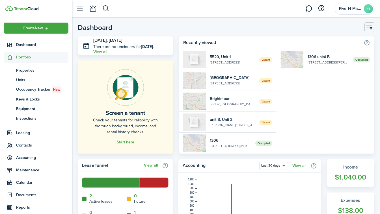
click at [22, 107] on span "Equipment" at bounding box center [42, 109] width 52 height 6
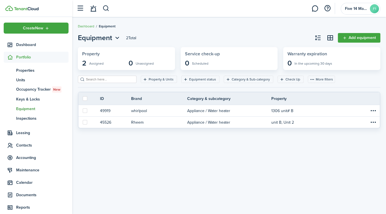
click at [139, 115] on link "whirlpool" at bounding box center [159, 110] width 56 height 11
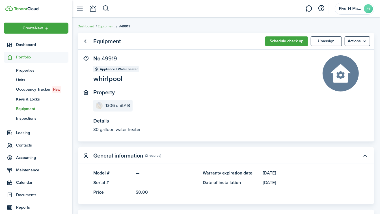
click at [89, 44] on link "Go back" at bounding box center [86, 41] width 10 height 10
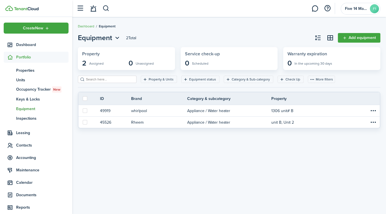
click at [25, 44] on span "Dashboard" at bounding box center [42, 45] width 52 height 6
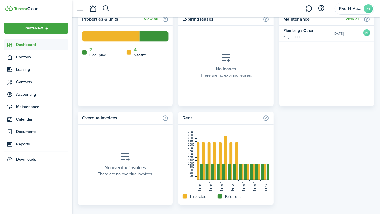
scroll to position [352, 0]
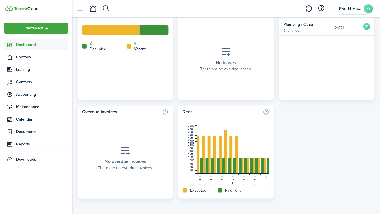
click at [30, 94] on span "Accounting" at bounding box center [42, 95] width 52 height 6
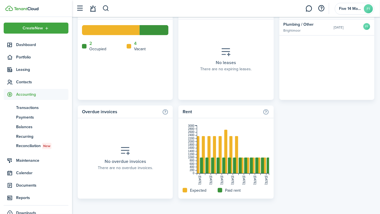
click at [35, 109] on span "Transactions" at bounding box center [42, 108] width 52 height 6
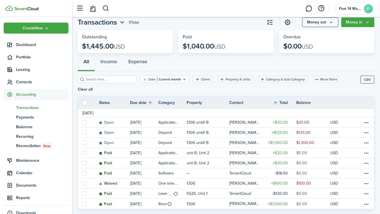
scroll to position [9, 0]
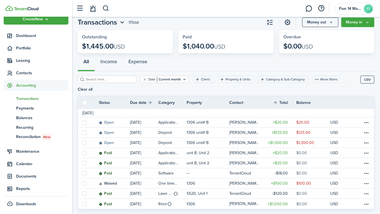
click at [30, 178] on span "Documents" at bounding box center [42, 177] width 52 height 6
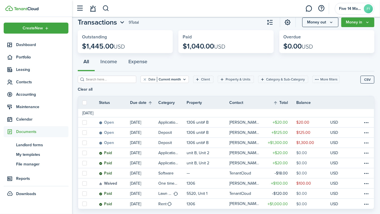
scroll to position [0, 0]
click at [31, 165] on span "File manager" at bounding box center [42, 165] width 52 height 6
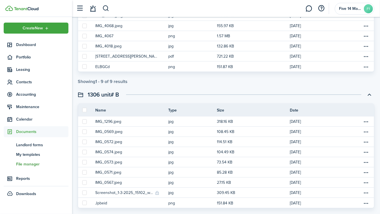
scroll to position [405, 0]
click at [38, 144] on span "Landlord forms" at bounding box center [42, 145] width 52 height 6
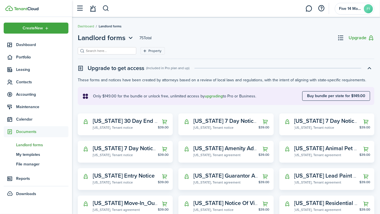
click at [29, 161] on link "fm File manager" at bounding box center [36, 165] width 65 height 10
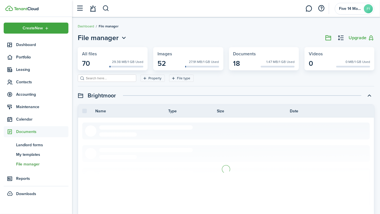
click at [32, 157] on span "My templates" at bounding box center [42, 155] width 52 height 6
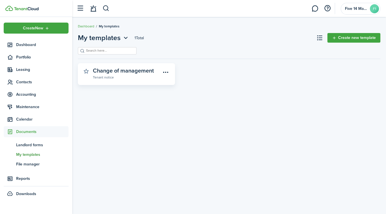
click at [39, 145] on span "Landlord forms" at bounding box center [42, 145] width 52 height 6
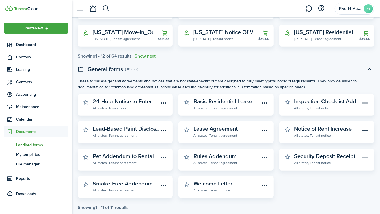
scroll to position [180, 0]
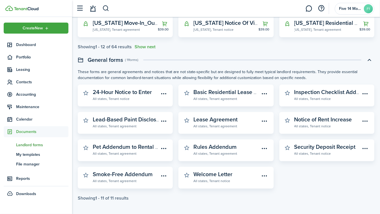
click at [213, 178] on widget-stats-subtitle "All states, Tenant notice" at bounding box center [226, 181] width 66 height 6
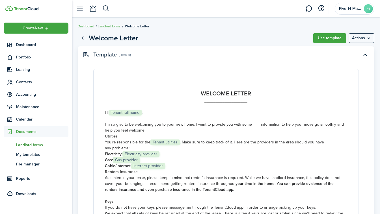
click at [335, 39] on button "Use template" at bounding box center [329, 38] width 33 height 10
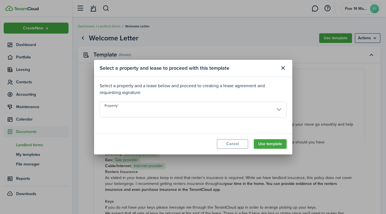
click at [276, 105] on input "Property" at bounding box center [193, 110] width 187 height 16
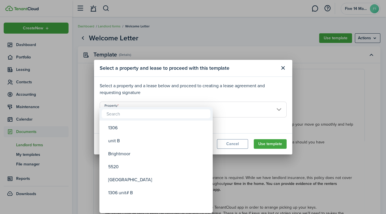
click at [130, 192] on div "1306 unit# B" at bounding box center [158, 193] width 100 height 13
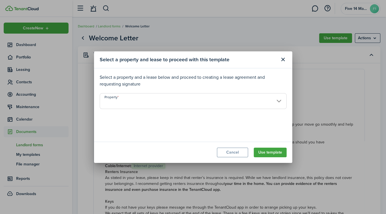
type input "1306 unit# B"
click at [276, 125] on input "Lease" at bounding box center [193, 123] width 187 height 16
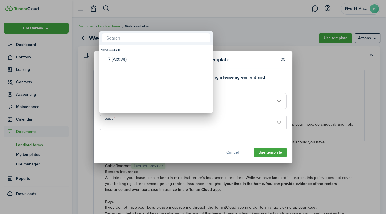
click at [130, 62] on div "7 (Active)" at bounding box center [158, 59] width 100 height 8
type input "1306 unit# B. Lease #7 (Active)"
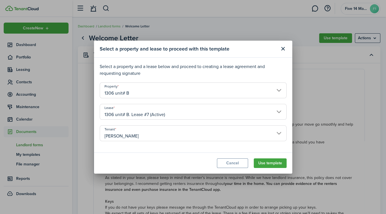
click at [270, 165] on button "Use template" at bounding box center [269, 164] width 33 height 10
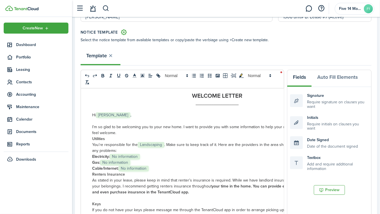
scroll to position [15, 0]
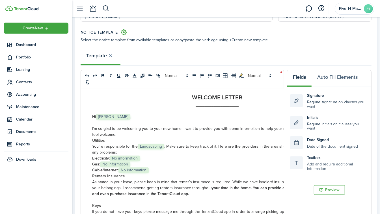
click at [156, 147] on span "Landscaping" at bounding box center [151, 147] width 27 height 6
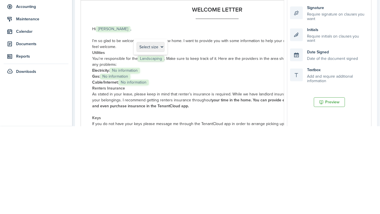
scroll to position [59, 0]
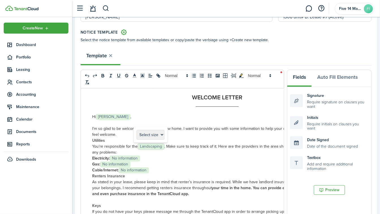
click at [218, 145] on span ". Make sure to keep track of it. Here are the providers in the area should you …" at bounding box center [236, 147] width 144 height 6
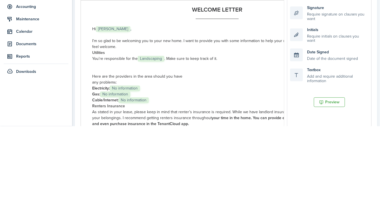
scroll to position [123, 0]
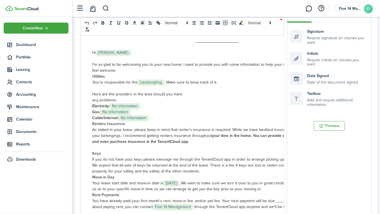
click at [162, 81] on span "Landscaping" at bounding box center [151, 83] width 27 height 6
click at [194, 98] on p "any problems:" at bounding box center [217, 100] width 250 height 6
click at [136, 81] on span "You’re responsible for the" at bounding box center [115, 82] width 46 height 6
click at [92, 76] on strong "Utilities" at bounding box center [98, 77] width 13 height 6
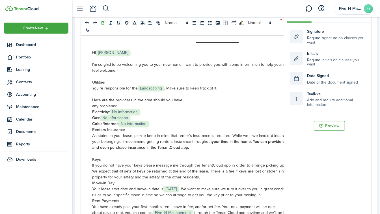
click at [92, 130] on div "WELCOME LETTER ___________________ Hi ﻿ [PERSON_NAME] ﻿, I’m so glad to be welc…" at bounding box center [217, 135] width 273 height 222
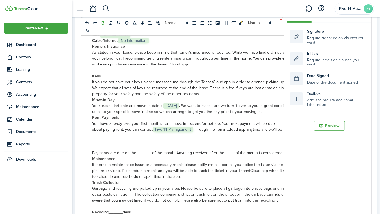
scroll to position [100, 0]
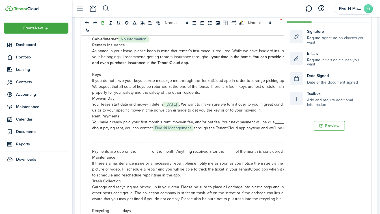
click at [235, 167] on span "If there’s a maintenance issue or a necessary repair, please notify me as soon …" at bounding box center [216, 170] width 249 height 18
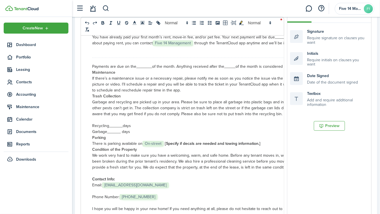
scroll to position [187, 0]
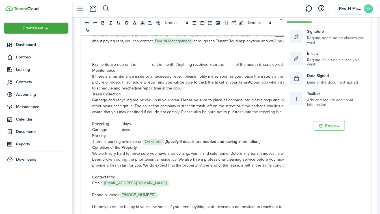
click at [35, 9] on img at bounding box center [26, 8] width 25 height 3
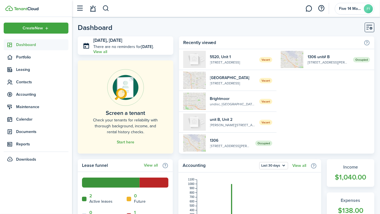
click at [16, 59] on sidebar-link-icon at bounding box center [10, 57] width 12 height 6
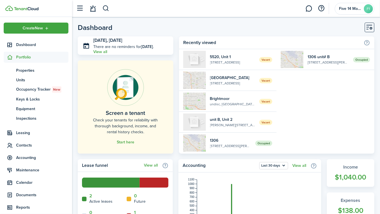
click at [22, 71] on span "Properties" at bounding box center [42, 71] width 52 height 6
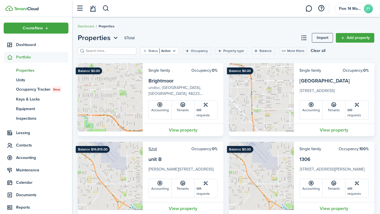
click at [16, 150] on span "Contacts" at bounding box center [36, 145] width 65 height 11
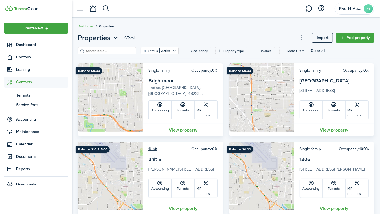
click at [18, 95] on span "Tenants" at bounding box center [42, 95] width 52 height 6
click at [25, 104] on span "Service Pros" at bounding box center [42, 105] width 52 height 6
click at [20, 97] on span "Tenants" at bounding box center [42, 95] width 52 height 6
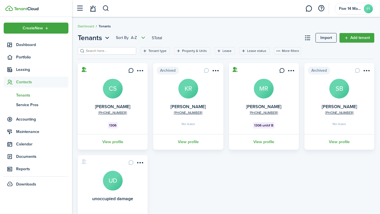
click at [261, 142] on link "View profile" at bounding box center [264, 142] width 72 height 16
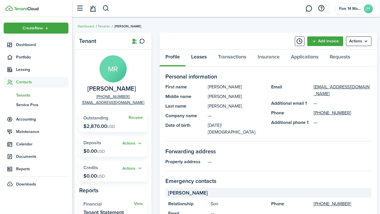
click at [202, 56] on link "Leases" at bounding box center [199, 58] width 27 height 17
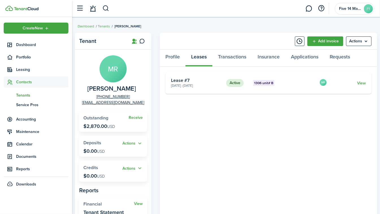
scroll to position [127, 0]
